Goal: Navigation & Orientation: Find specific page/section

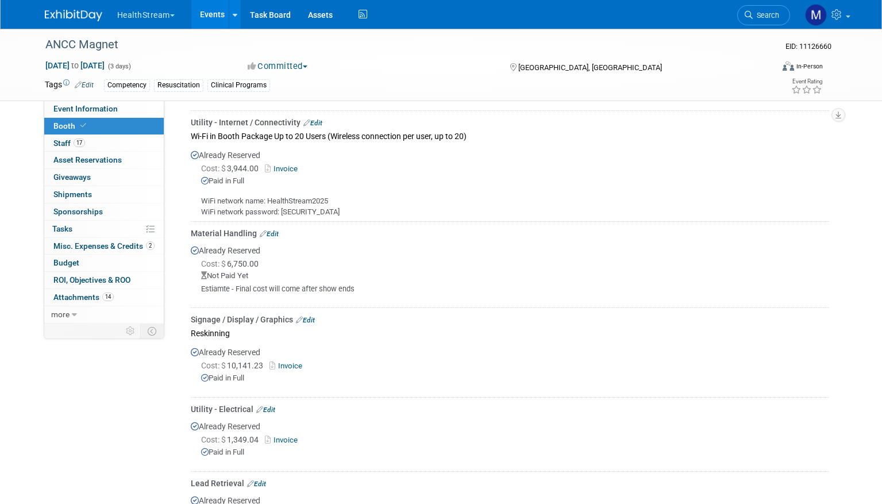
scroll to position [952, 0]
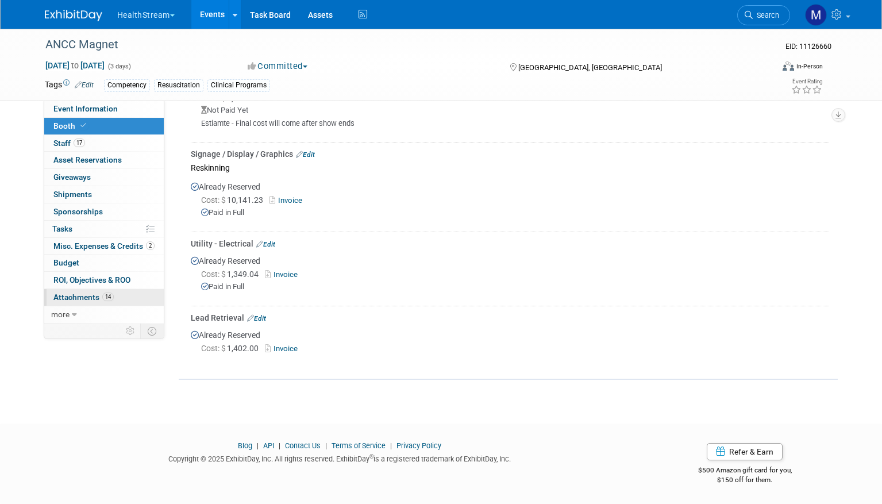
click at [70, 303] on link "14 Attachments 14" at bounding box center [103, 297] width 119 height 17
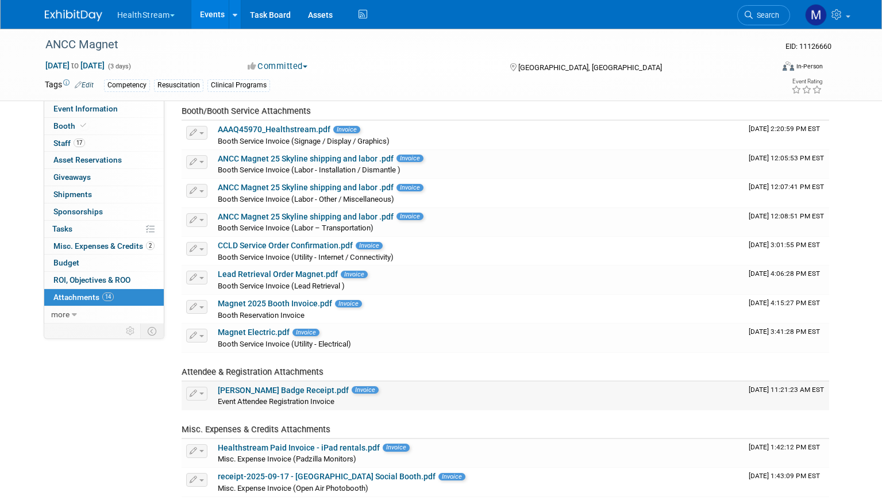
scroll to position [0, 0]
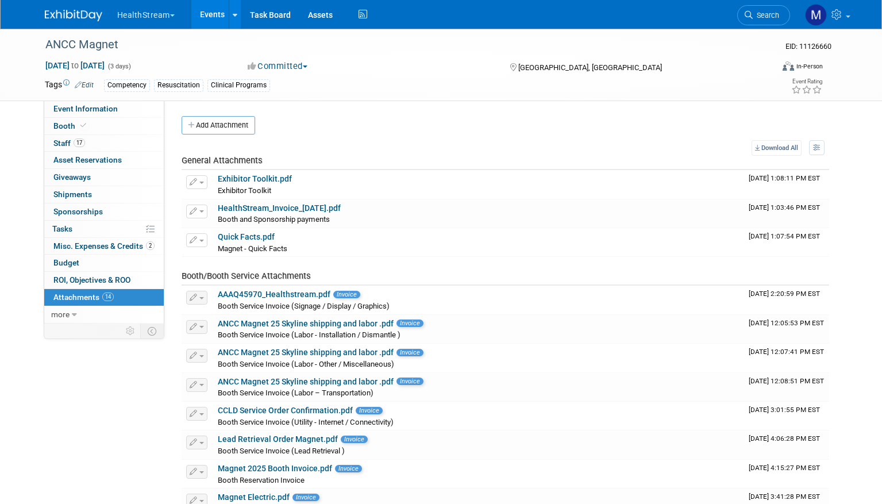
drag, startPoint x: 21, startPoint y: 151, endPoint x: 29, endPoint y: 160, distance: 12.6
click at [21, 151] on div "ANCC Magnet EID: 11126660 [DATE] to [DATE] (3 days) [DATE] to [DATE] Committed …" at bounding box center [441, 363] width 882 height 668
click at [52, 130] on link "Booth" at bounding box center [103, 126] width 119 height 17
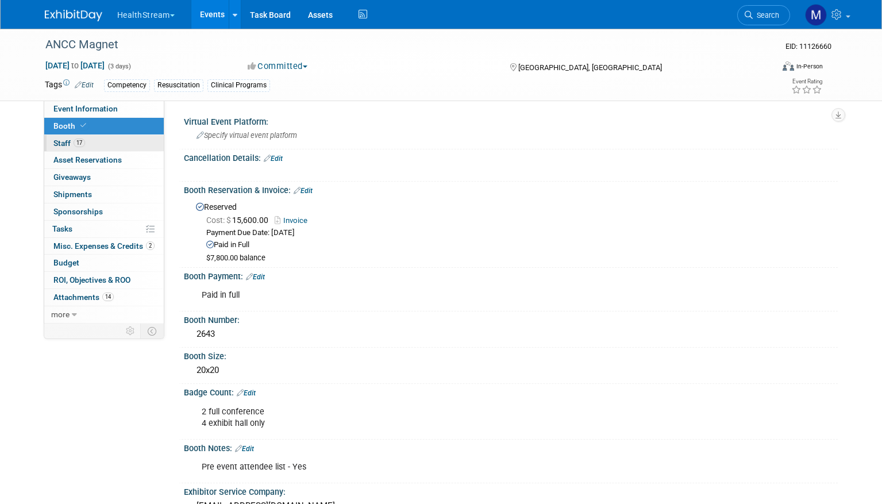
click at [105, 143] on link "17 Staff 17" at bounding box center [103, 143] width 119 height 17
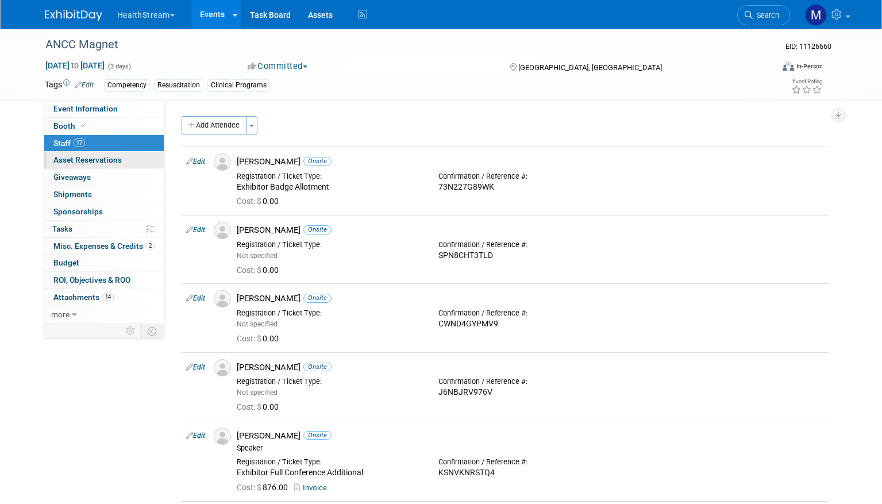
click at [119, 159] on span "Asset Reservations 0" at bounding box center [87, 159] width 68 height 9
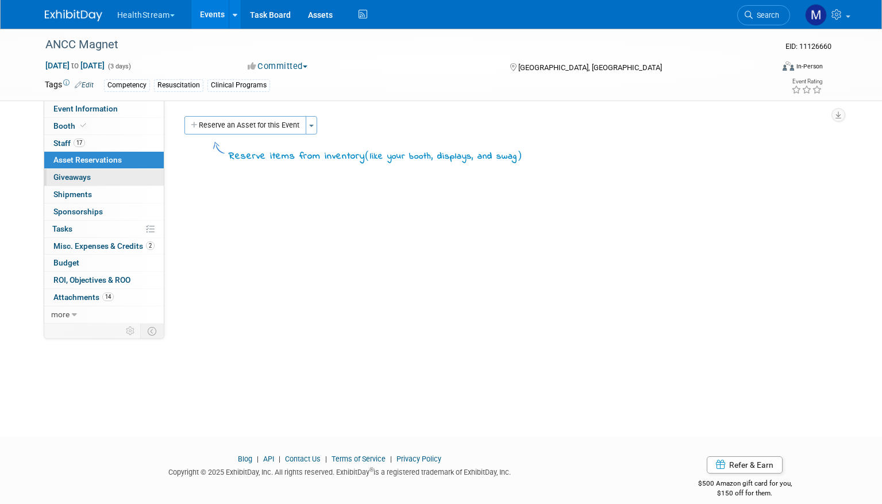
click at [119, 185] on link "0 Giveaways 0" at bounding box center [103, 177] width 119 height 17
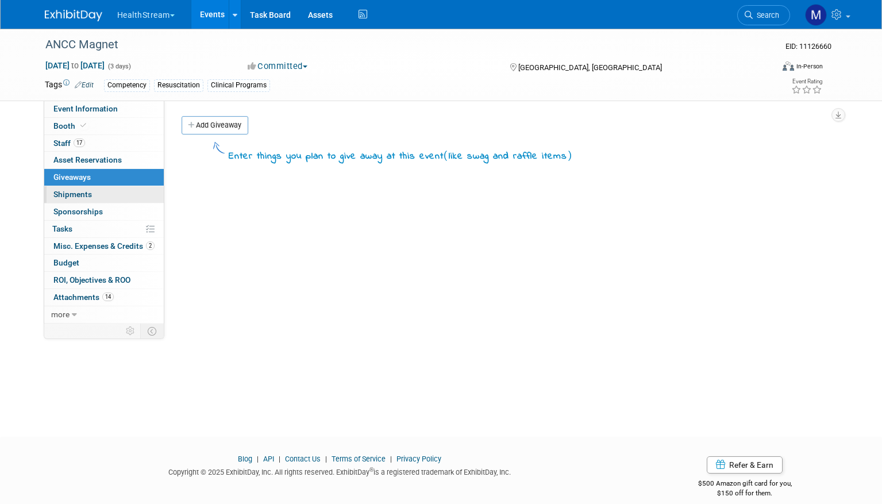
click at [122, 194] on link "0 Shipments 0" at bounding box center [103, 194] width 119 height 17
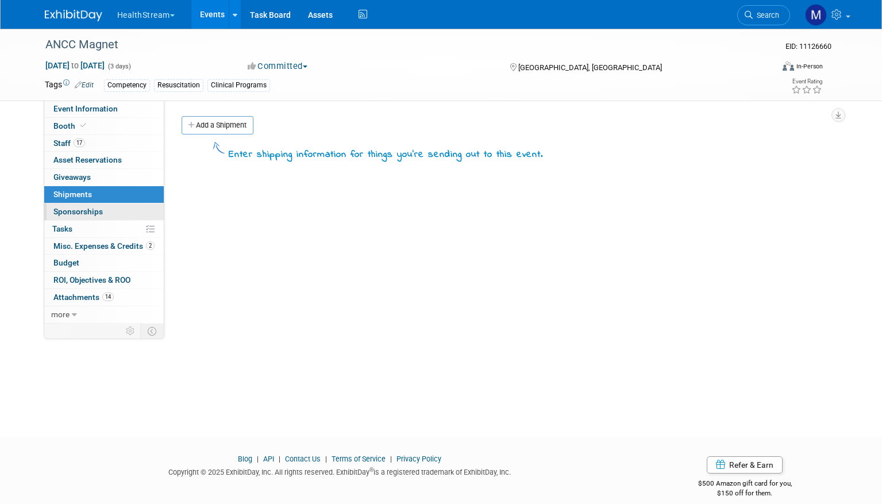
click at [126, 209] on link "0 Sponsorships 0" at bounding box center [103, 211] width 119 height 17
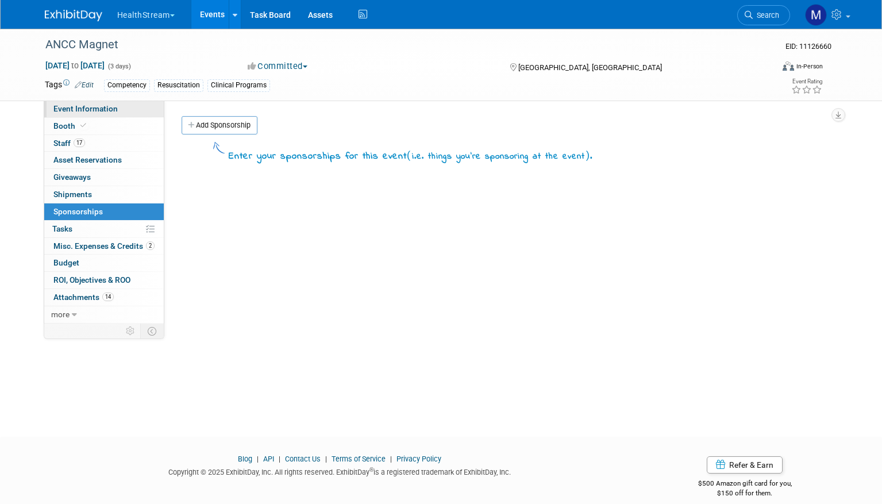
click at [98, 110] on span "Event Information" at bounding box center [85, 108] width 64 height 9
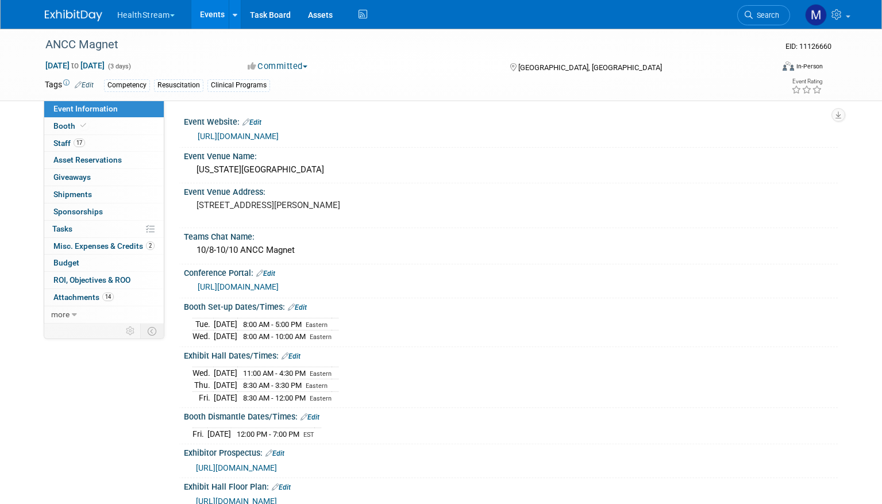
drag, startPoint x: 225, startPoint y: 326, endPoint x: 362, endPoint y: 336, distance: 137.7
click at [362, 336] on div "[DATE] 8:00 AM - 5:00 PM Eastern [DATE] 8:00 AM - 10:00 AM Eastern Save Changes…" at bounding box center [511, 328] width 654 height 32
click at [504, 347] on div "Exhibit Hall Dates/Times: Edit" at bounding box center [511, 354] width 654 height 15
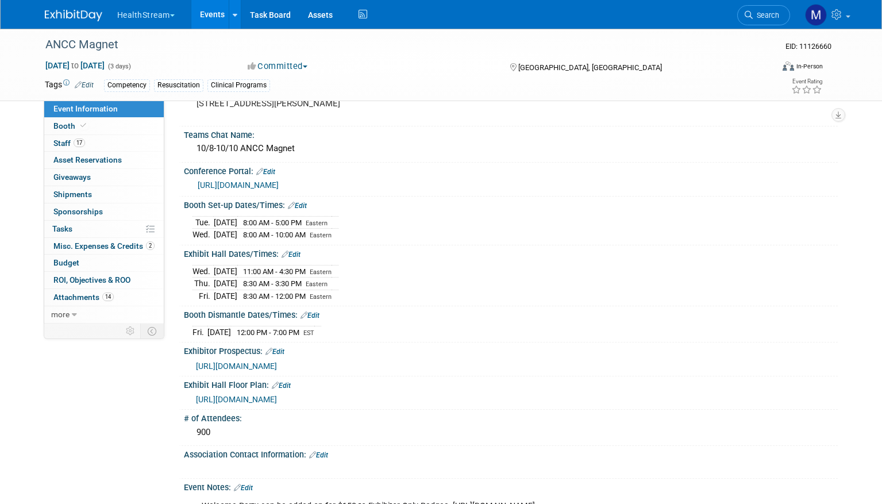
scroll to position [109, 0]
